Goal: Task Accomplishment & Management: Manage account settings

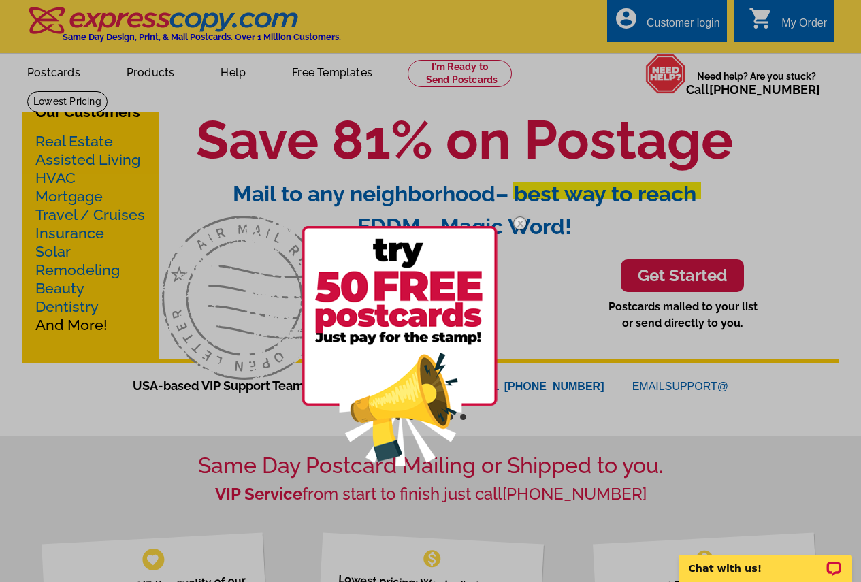
click at [676, 29] on div at bounding box center [430, 291] width 861 height 582
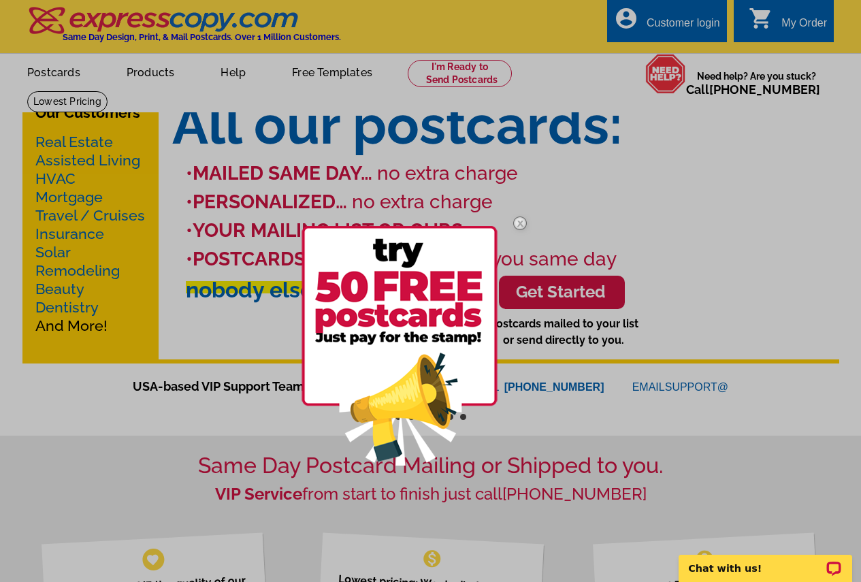
click at [668, 27] on div at bounding box center [430, 291] width 861 height 582
click at [518, 220] on img at bounding box center [519, 222] width 39 height 39
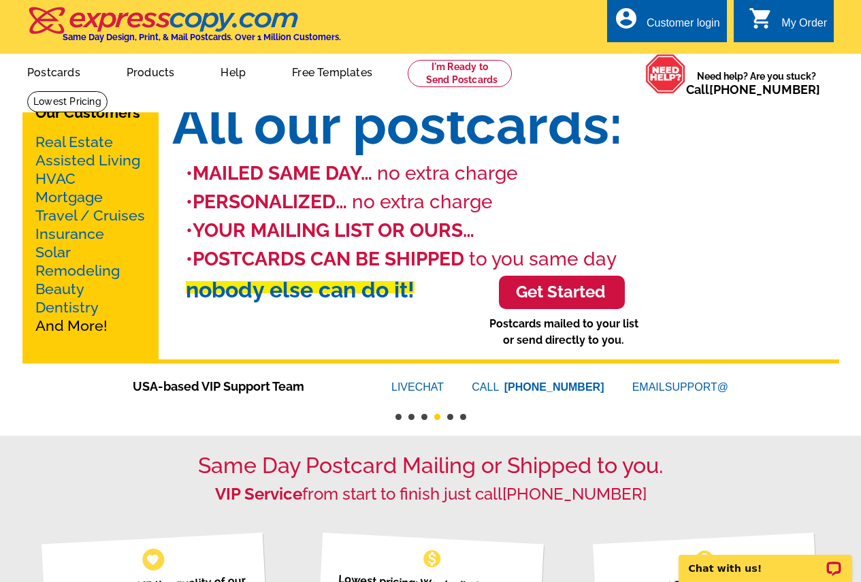
click at [656, 20] on div "Customer login" at bounding box center [682, 26] width 73 height 19
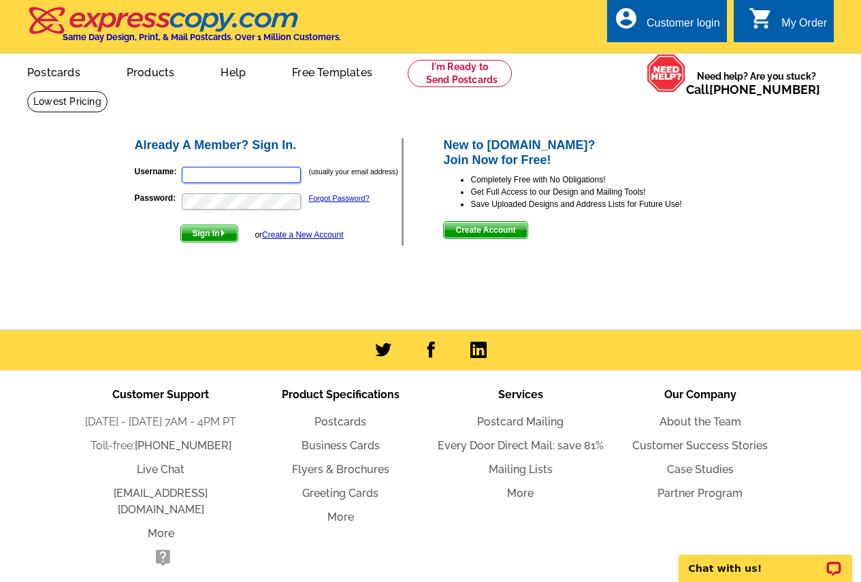
click at [213, 175] on input "Username:" at bounding box center [241, 175] width 119 height 16
type input "randy@randygreen.net"
click at [218, 233] on span "Sign In" at bounding box center [209, 233] width 56 height 16
